Goal: Navigation & Orientation: Find specific page/section

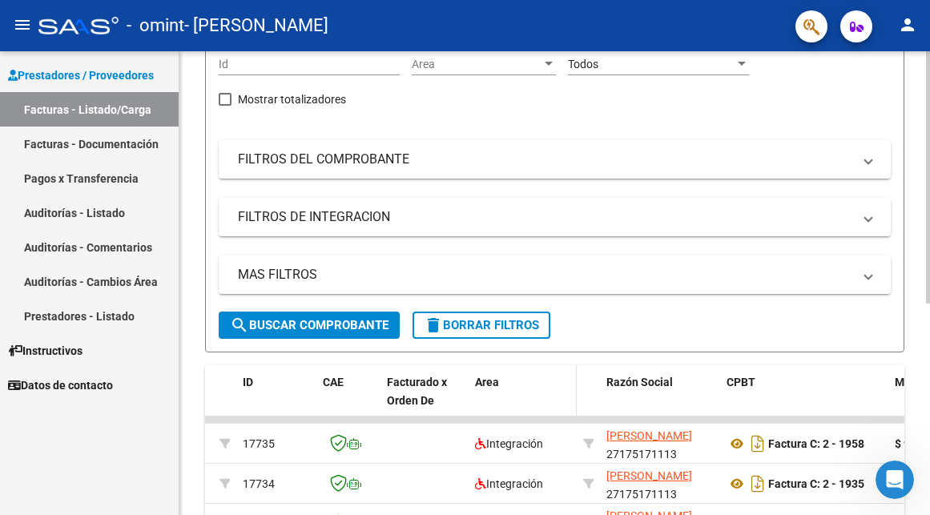
scroll to position [182, 0]
click at [868, 225] on span at bounding box center [868, 216] width 6 height 18
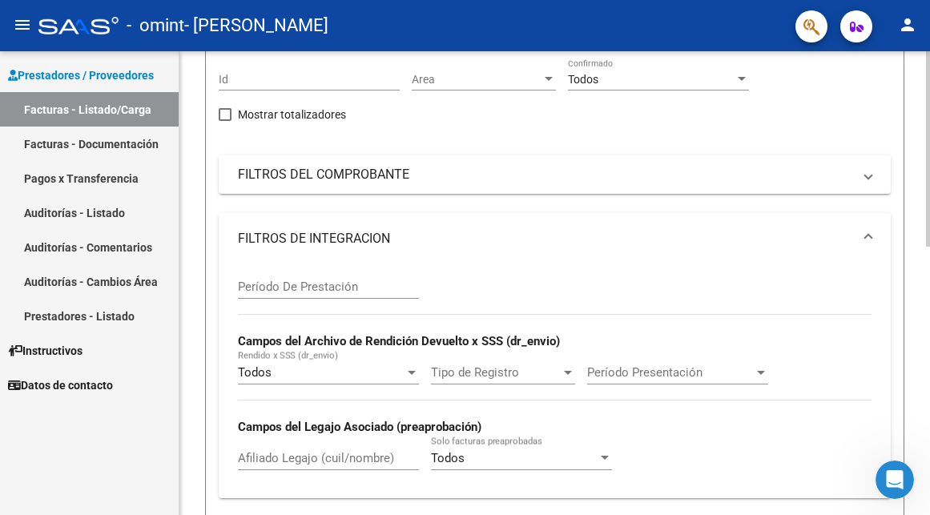
scroll to position [151, 0]
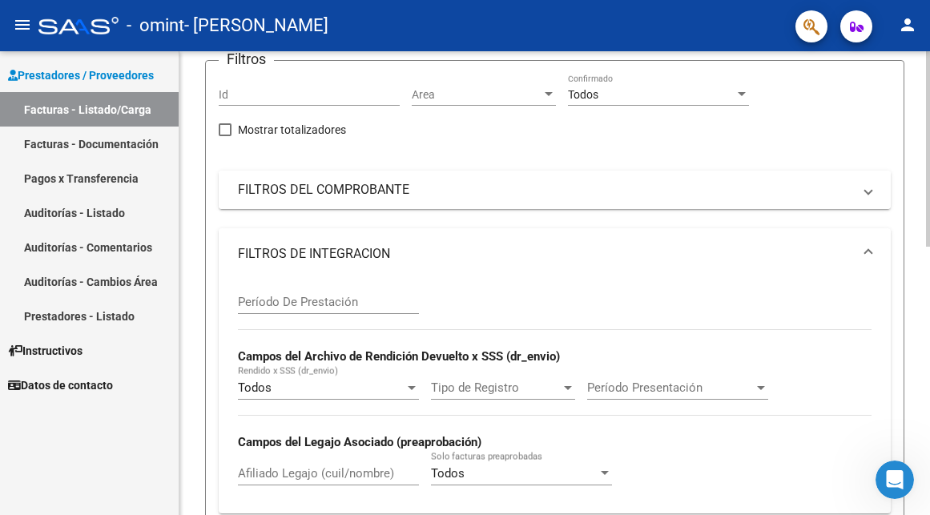
click at [601, 188] on mat-panel-title "FILTROS DEL COMPROBANTE" at bounding box center [545, 190] width 614 height 18
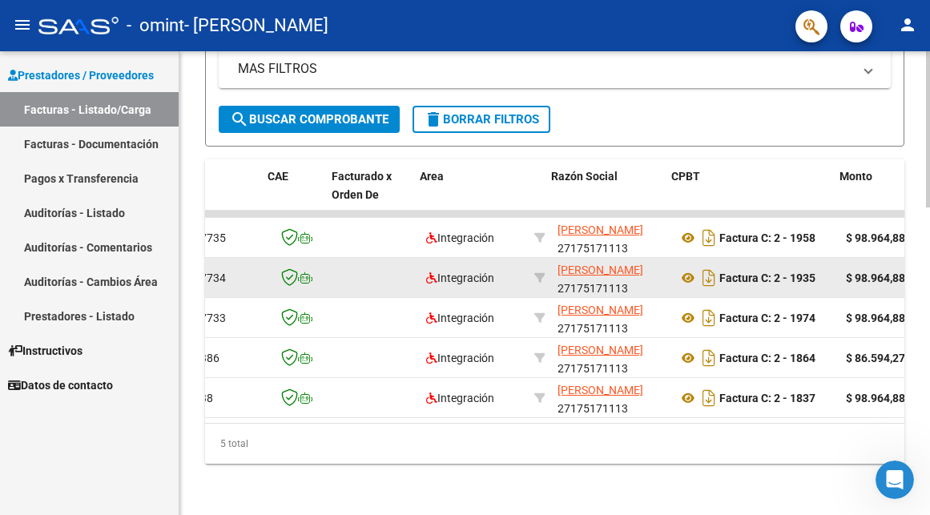
scroll to position [0, 103]
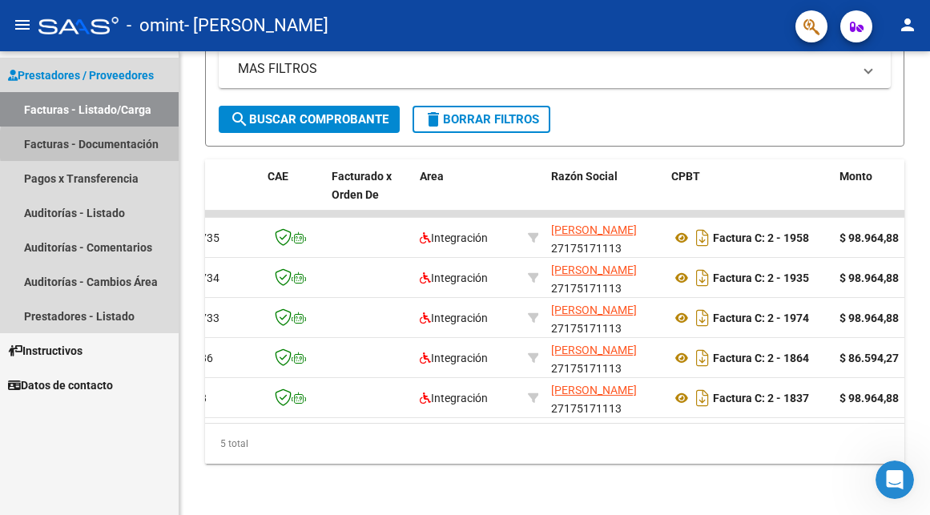
click at [127, 144] on link "Facturas - Documentación" at bounding box center [89, 144] width 179 height 34
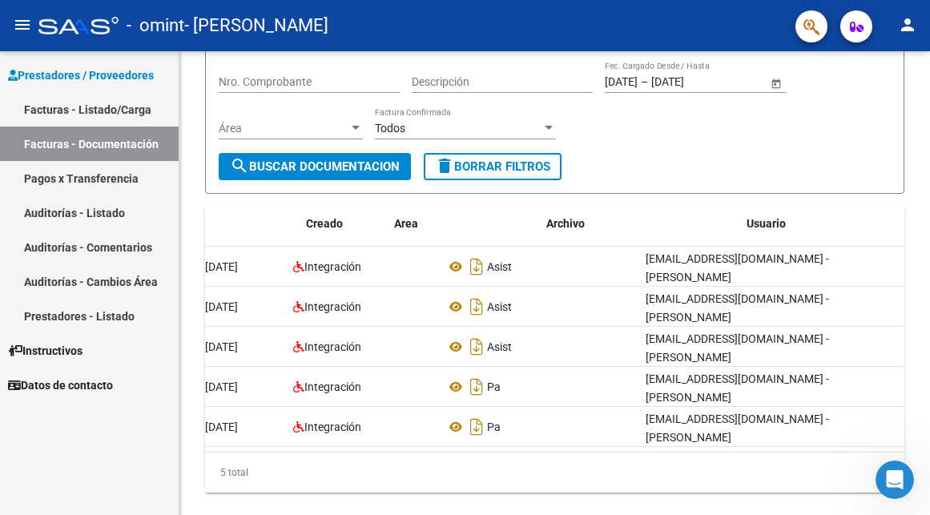
scroll to position [0, 26]
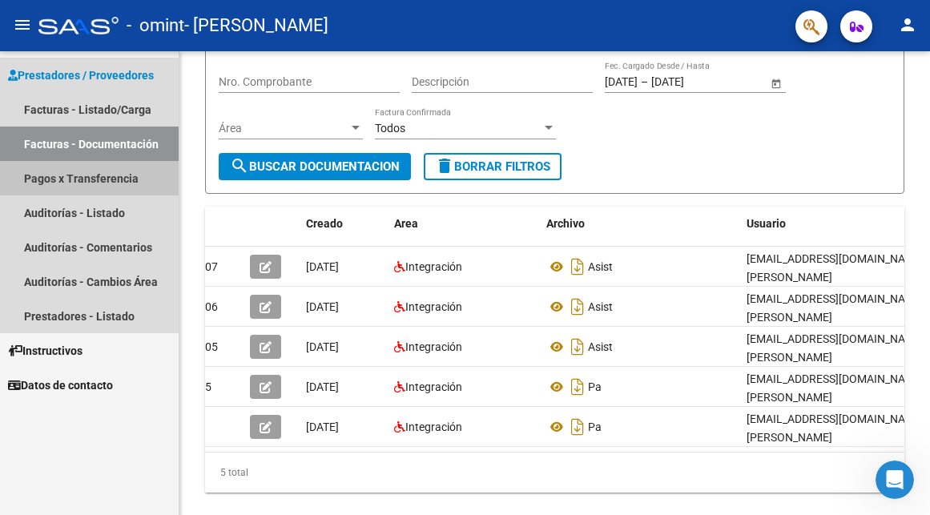
click at [85, 185] on link "Pagos x Transferencia" at bounding box center [89, 178] width 179 height 34
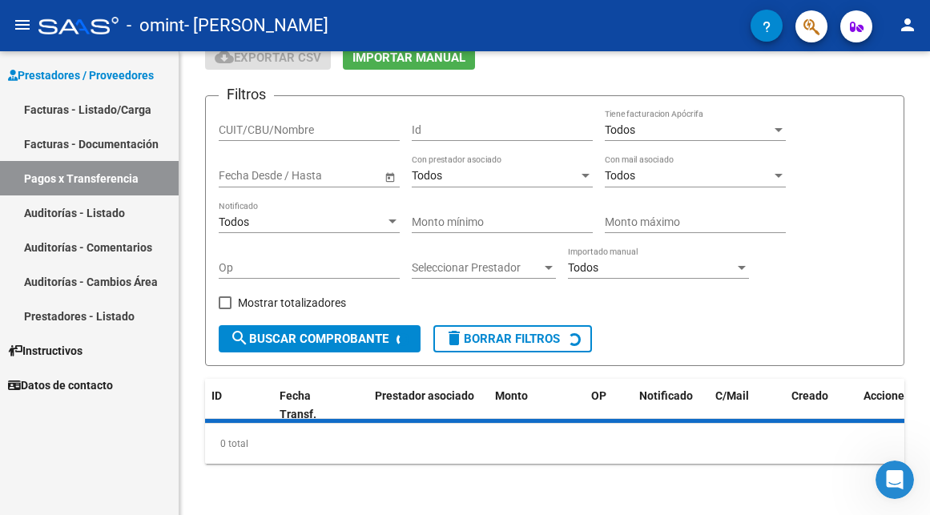
scroll to position [78, 0]
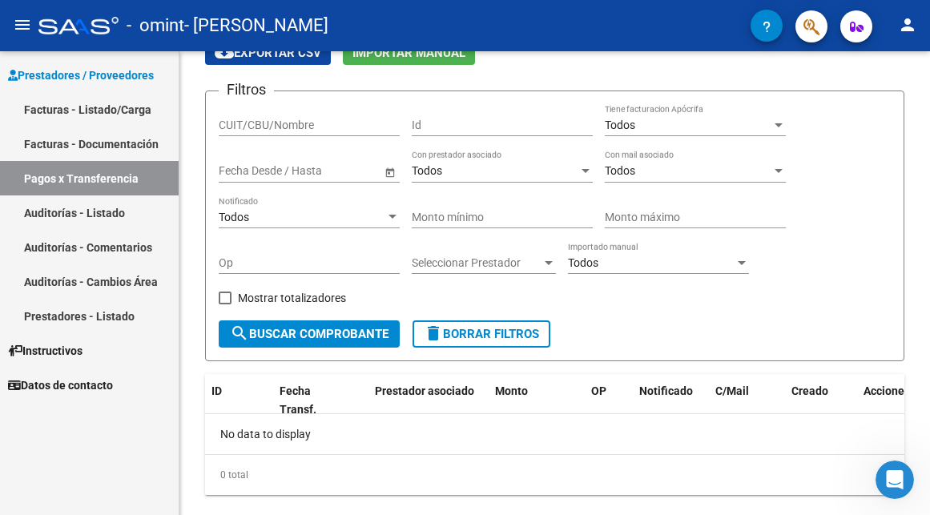
click at [115, 218] on link "Auditorías - Listado" at bounding box center [89, 212] width 179 height 34
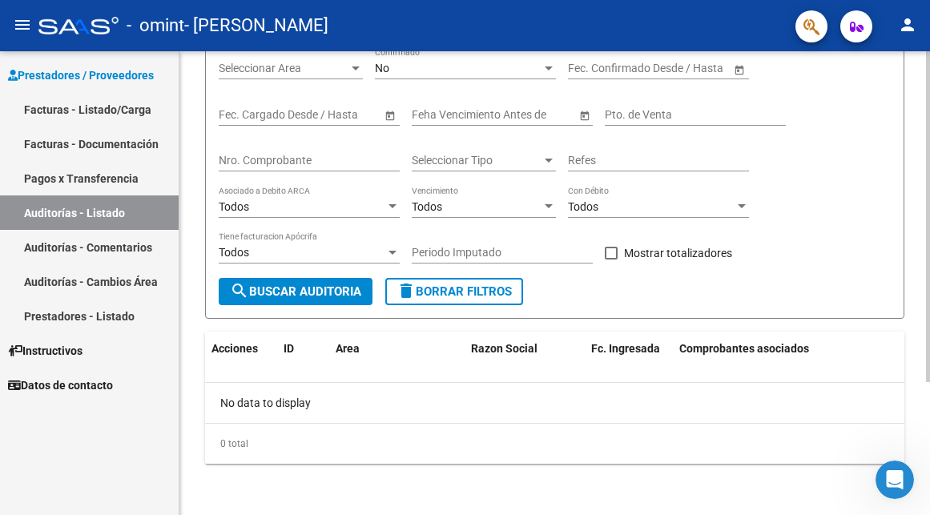
scroll to position [186, 0]
click at [122, 317] on link "Prestadores - Listado" at bounding box center [89, 316] width 179 height 34
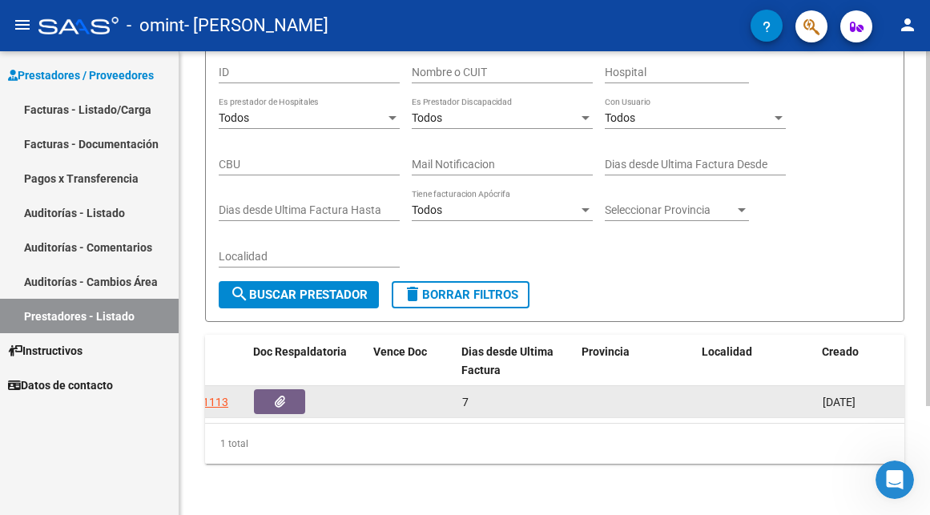
scroll to position [0, 246]
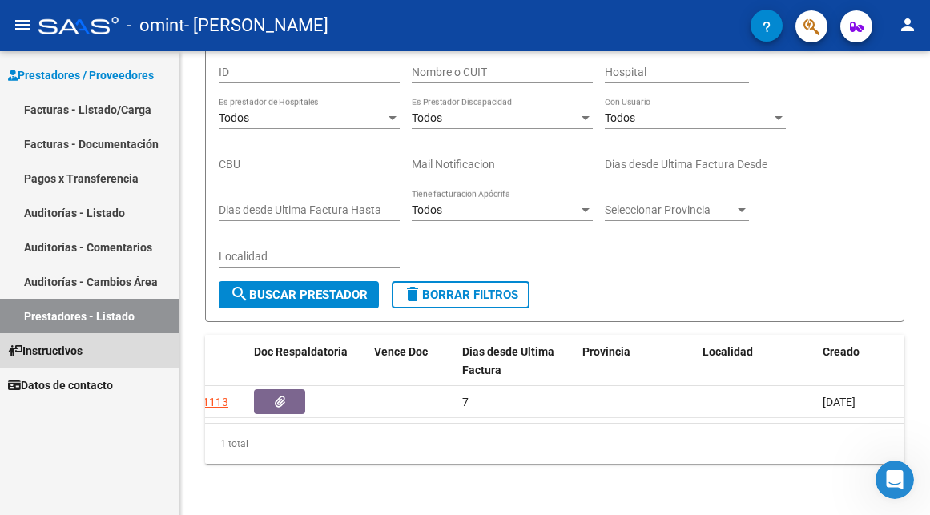
click at [71, 347] on span "Instructivos" at bounding box center [45, 351] width 74 height 18
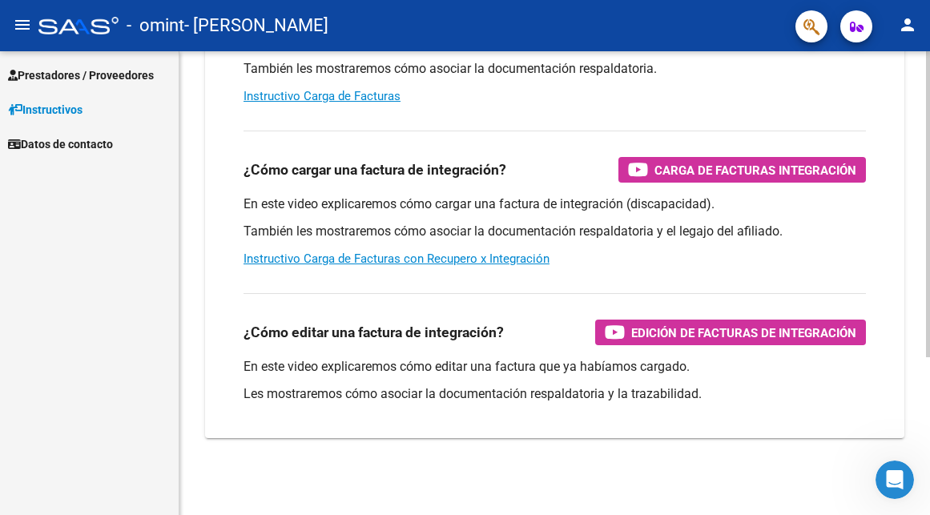
scroll to position [239, 0]
